Goal: Information Seeking & Learning: Learn about a topic

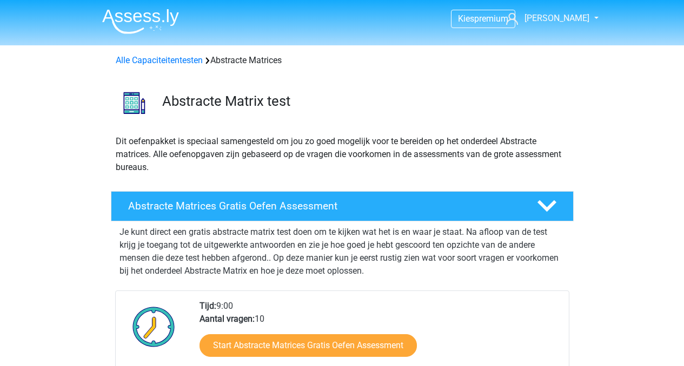
scroll to position [751, 0]
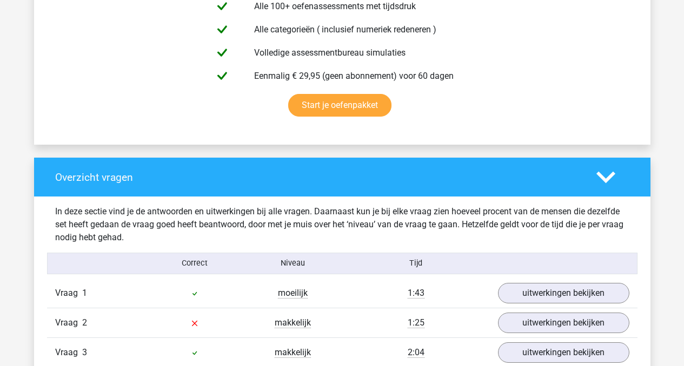
scroll to position [713, 0]
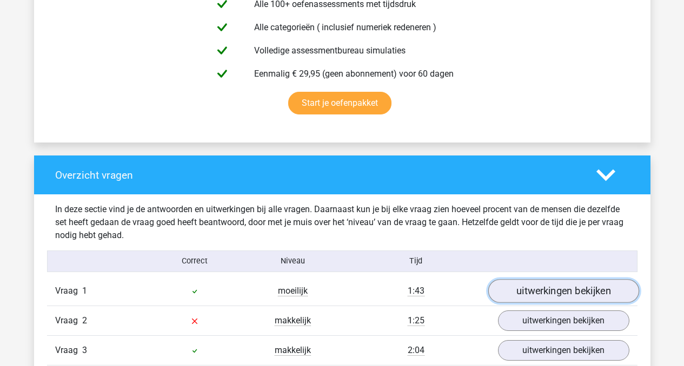
click at [519, 292] on link "uitwerkingen bekijken" at bounding box center [562, 291] width 151 height 24
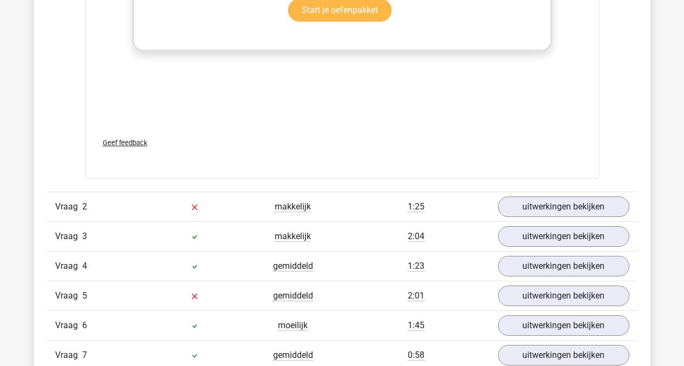
scroll to position [1536, 0]
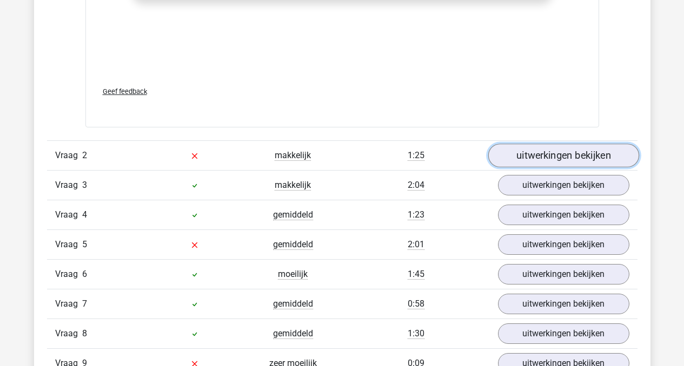
click at [542, 153] on link "uitwerkingen bekijken" at bounding box center [562, 156] width 151 height 24
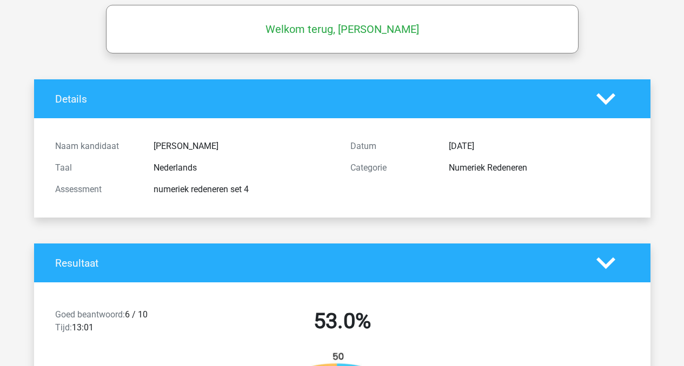
scroll to position [41, 0]
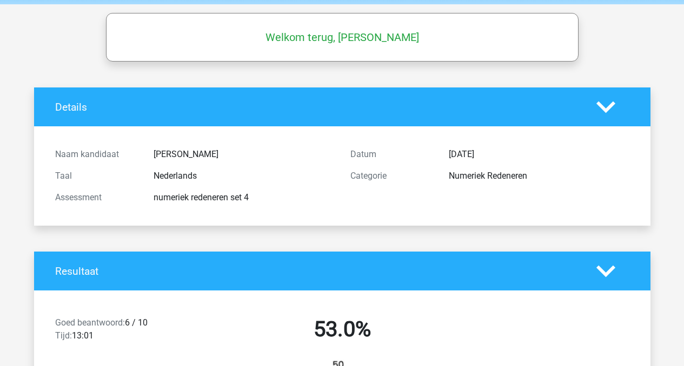
click at [607, 111] on icon at bounding box center [605, 107] width 19 height 19
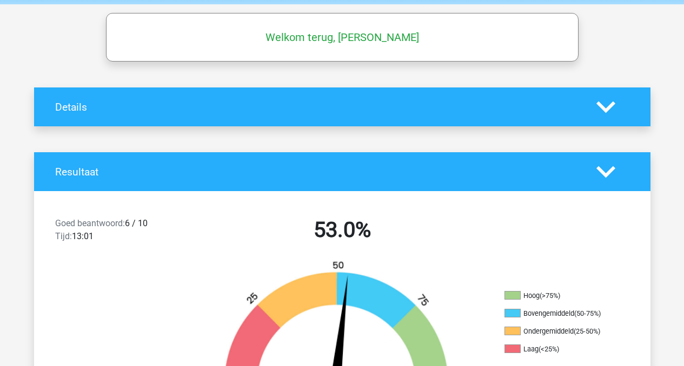
click at [606, 110] on polygon at bounding box center [605, 107] width 19 height 12
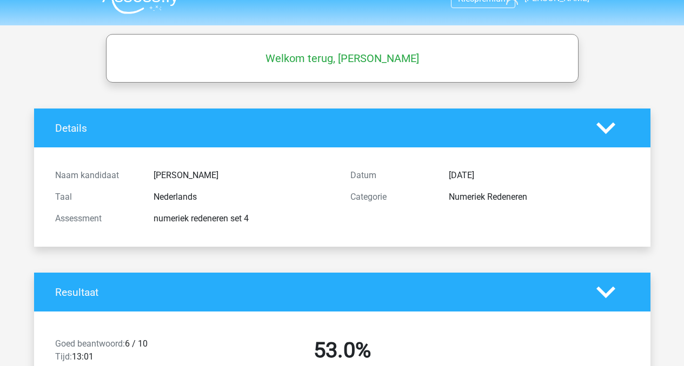
scroll to position [0, 0]
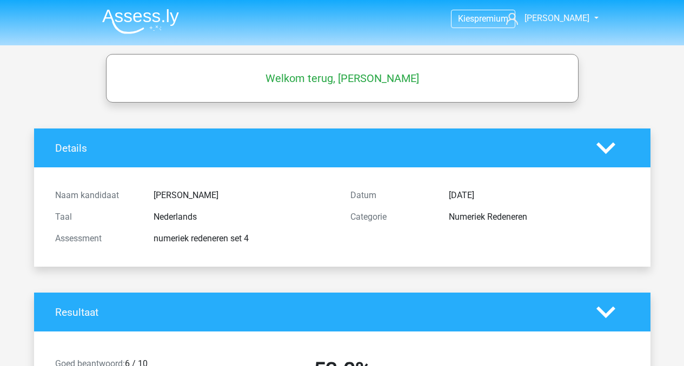
click at [130, 14] on img at bounding box center [140, 21] width 77 height 25
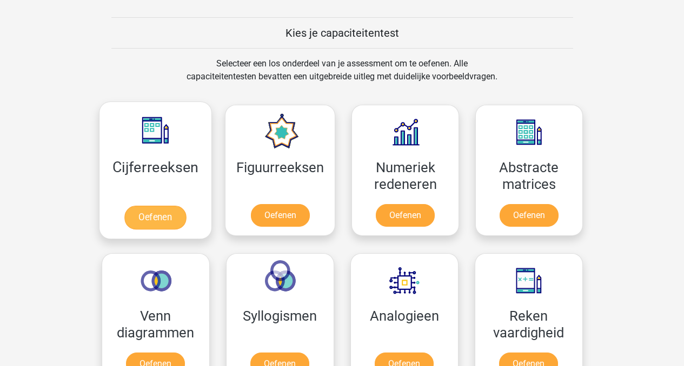
scroll to position [410, 0]
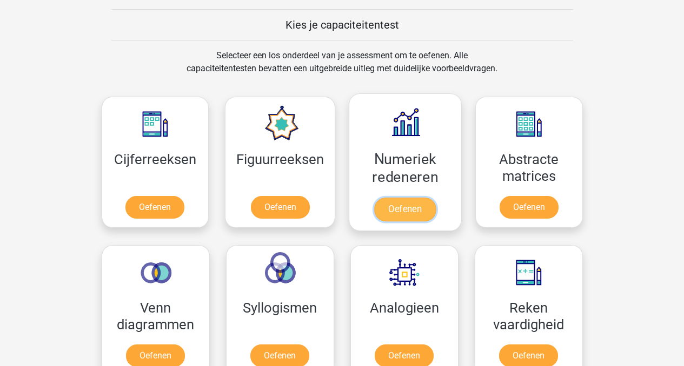
click at [399, 210] on link "Oefenen" at bounding box center [405, 210] width 62 height 24
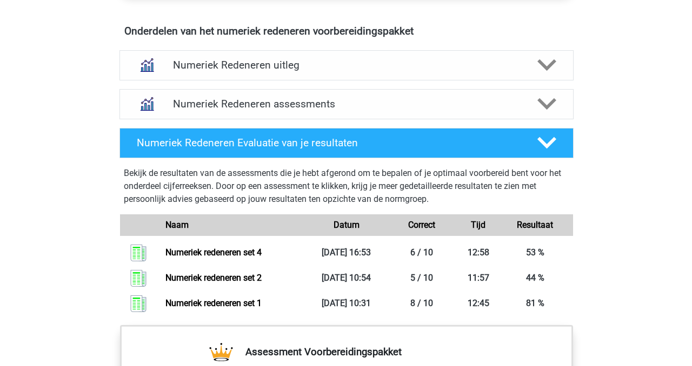
scroll to position [666, 0]
